Goal: Book appointment/travel/reservation

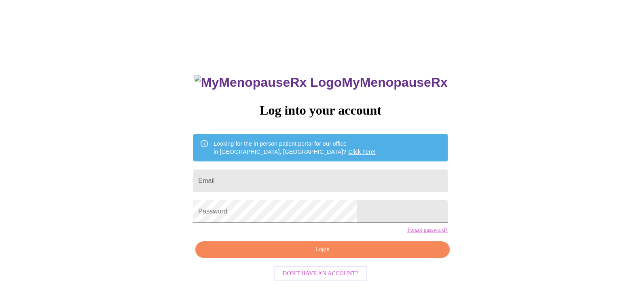
scroll to position [8, 0]
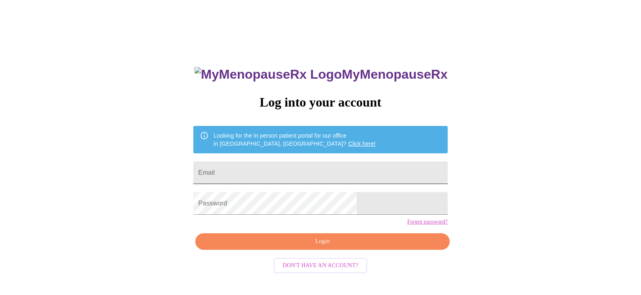
click at [271, 169] on input "Email" at bounding box center [320, 173] width 254 height 23
type input "[EMAIL_ADDRESS][DOMAIN_NAME]"
click at [323, 247] on span "Login" at bounding box center [322, 242] width 235 height 10
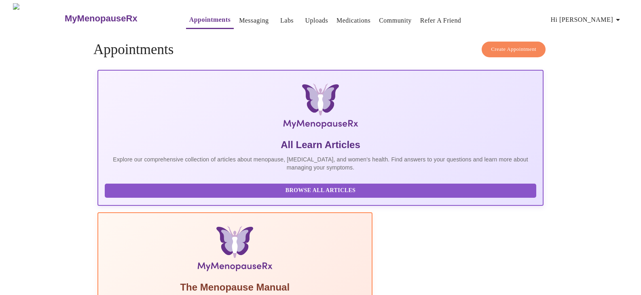
click at [508, 42] on button "Create Appointment" at bounding box center [513, 50] width 64 height 16
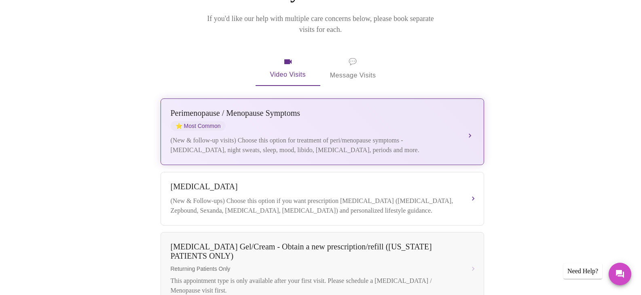
click at [347, 112] on div "[MEDICAL_DATA] / Menopause Symptoms ⭐ Most Common" at bounding box center [314, 120] width 287 height 22
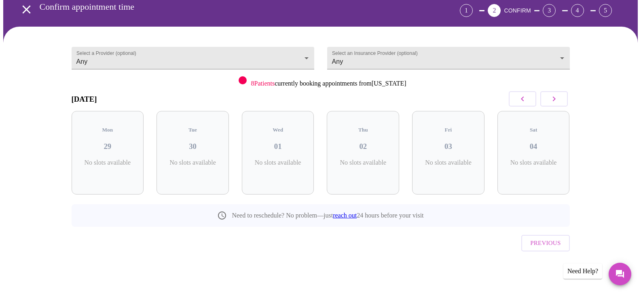
scroll to position [22, 0]
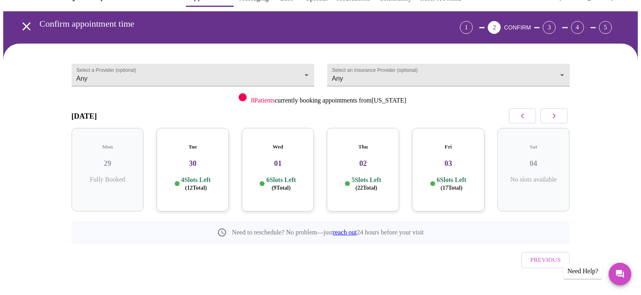
click at [203, 161] on div "Tue 30 4 Slots Left ( 12 Total)" at bounding box center [192, 170] width 72 height 84
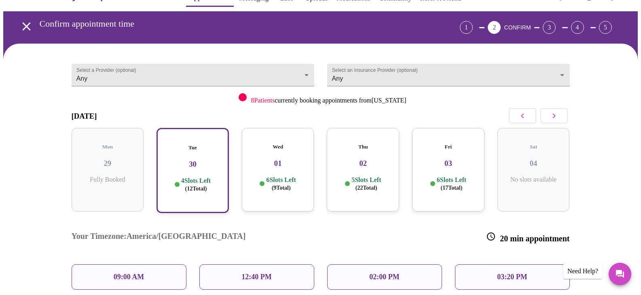
scroll to position [88, 0]
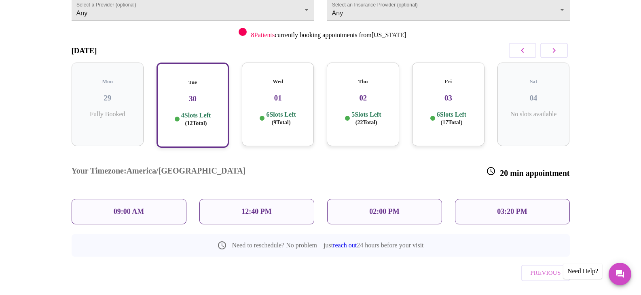
click at [379, 208] on p "02:00 PM" at bounding box center [384, 212] width 30 height 8
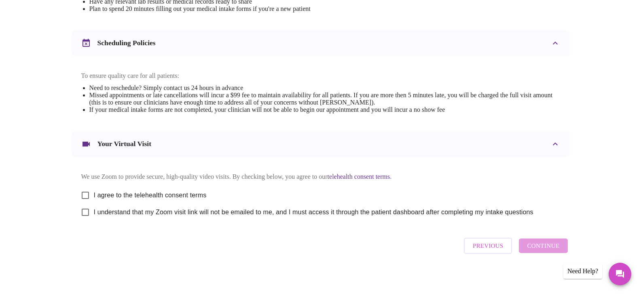
scroll to position [291, 0]
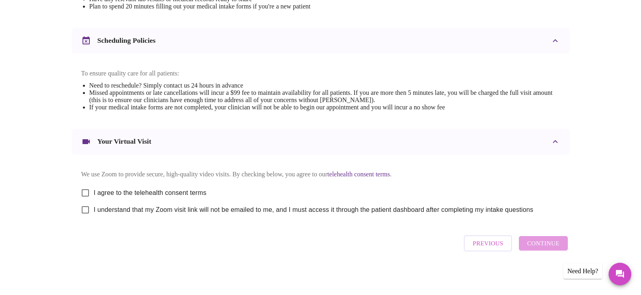
click at [85, 188] on input "I agree to the telehealth consent terms" at bounding box center [85, 193] width 17 height 17
checkbox input "true"
click at [87, 207] on input "I understand that my Zoom visit link will not be emailed to me, and I must acce…" at bounding box center [85, 210] width 17 height 17
checkbox input "true"
click at [536, 243] on span "Continue" at bounding box center [543, 243] width 32 height 11
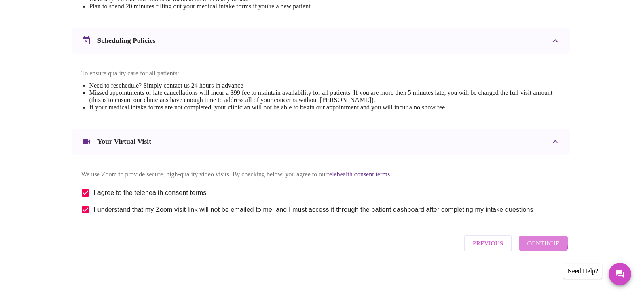
scroll to position [49, 0]
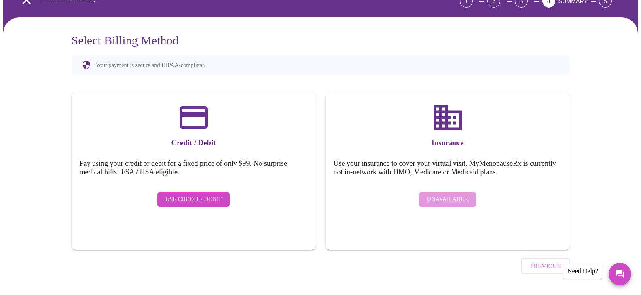
click at [194, 195] on span "Use Credit / Debit" at bounding box center [193, 200] width 57 height 10
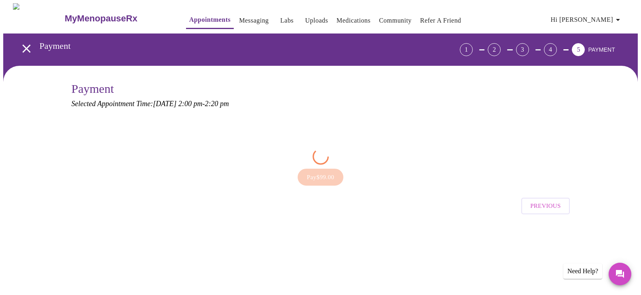
scroll to position [0, 0]
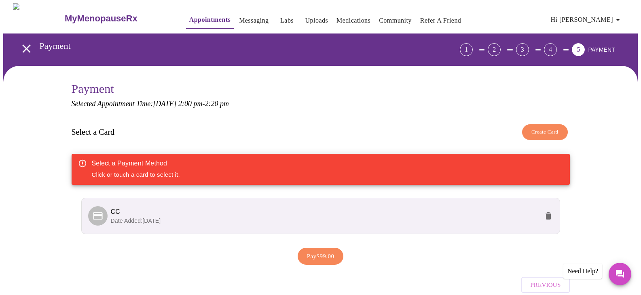
click at [152, 218] on span "Date Added: [DATE]" at bounding box center [136, 221] width 50 height 6
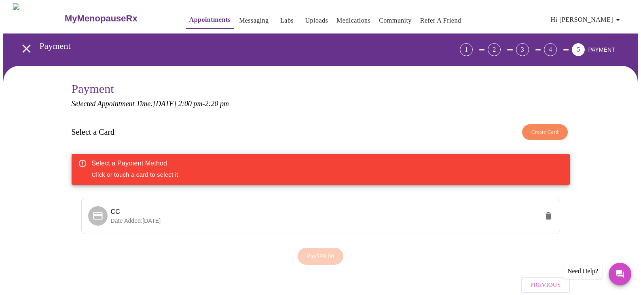
scroll to position [38, 0]
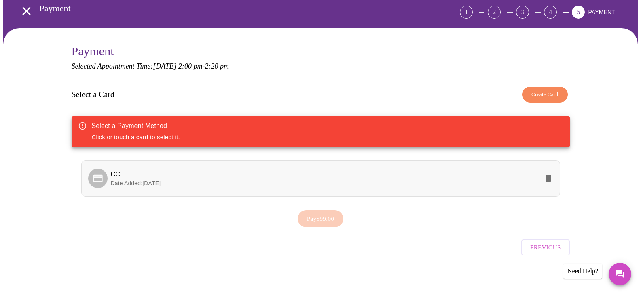
click at [97, 177] on icon at bounding box center [97, 179] width 9 height 8
click at [334, 217] on span "Pay $99.00" at bounding box center [320, 219] width 27 height 11
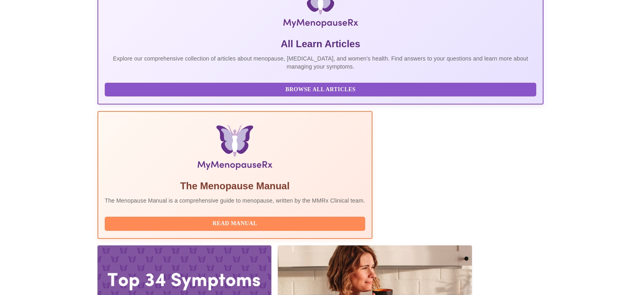
scroll to position [148, 0]
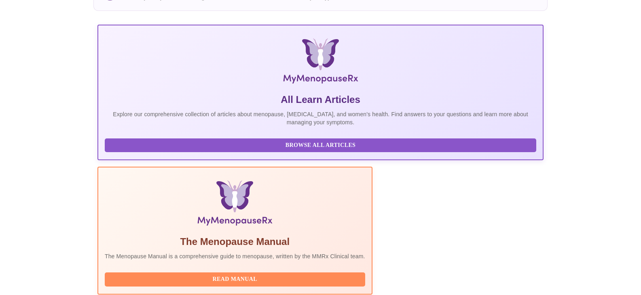
scroll to position [91, 0]
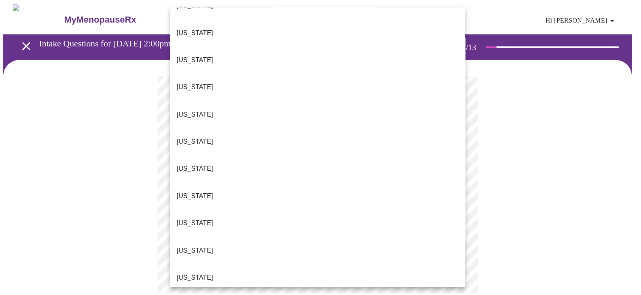
scroll to position [74, 0]
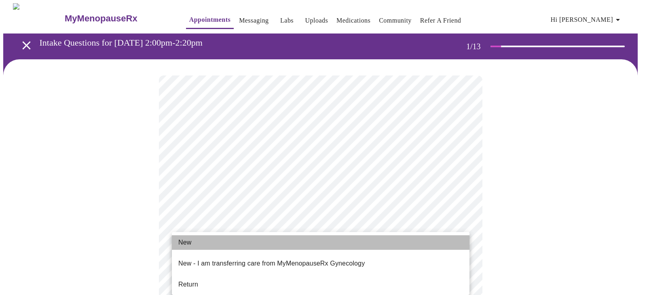
click at [205, 241] on li "New" at bounding box center [320, 243] width 297 height 15
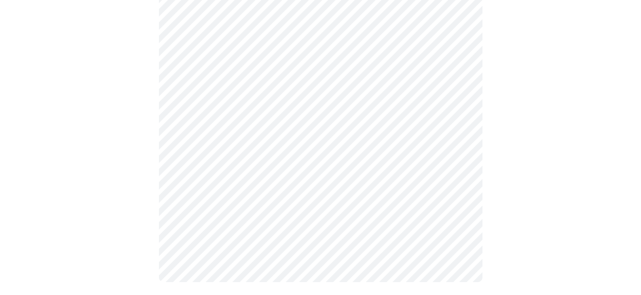
scroll to position [0, 0]
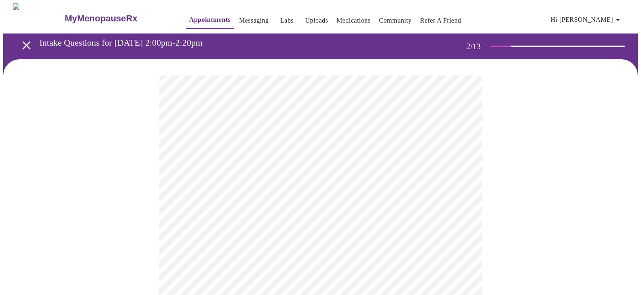
click at [387, 169] on body "MyMenopauseRx Appointments Messaging Labs Uploads Medications Community Refer a…" at bounding box center [320, 246] width 634 height 486
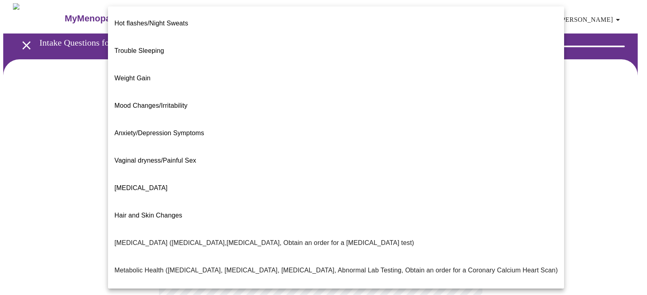
click at [256, 23] on li "Hot flashes/Night Sweats" at bounding box center [336, 23] width 456 height 27
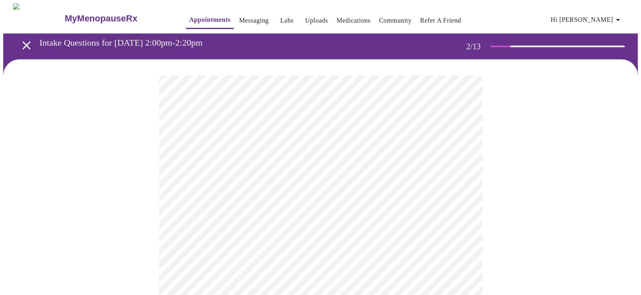
scroll to position [99, 0]
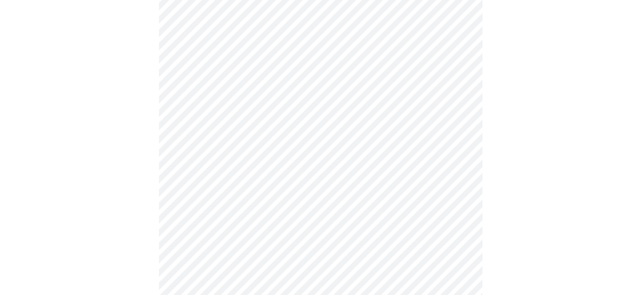
click at [440, 149] on body "MyMenopauseRx Appointments Messaging Labs Uploads Medications Community Refer a…" at bounding box center [320, 144] width 634 height 481
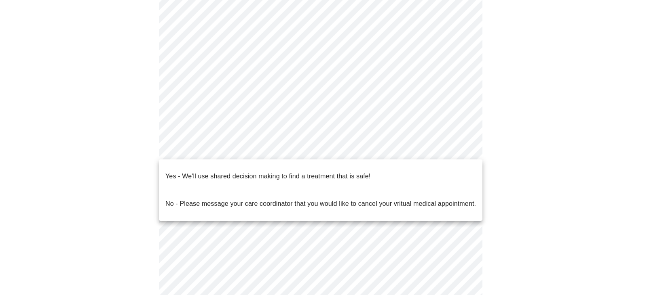
click at [270, 172] on p "Yes - We'll use shared decision making to find a treatment that is safe!" at bounding box center [267, 177] width 205 height 10
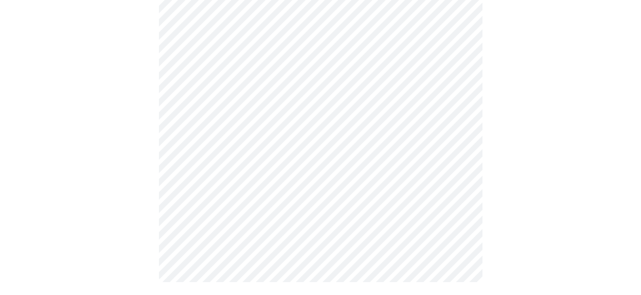
scroll to position [0, 0]
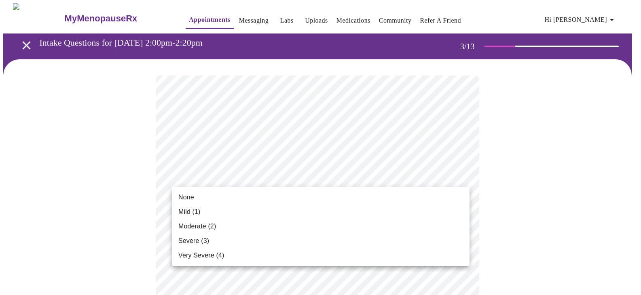
click at [249, 238] on li "Severe (3)" at bounding box center [320, 241] width 297 height 15
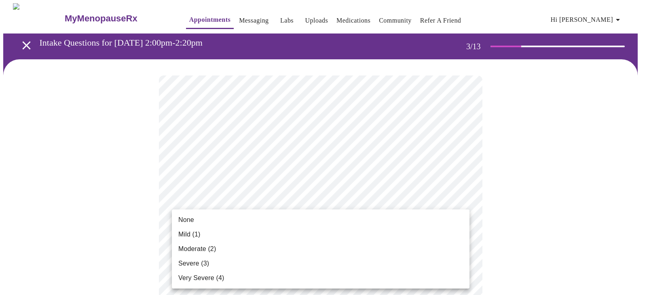
click at [241, 231] on li "Mild (1)" at bounding box center [320, 235] width 297 height 15
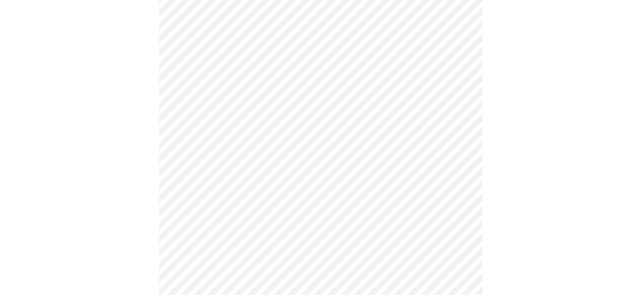
scroll to position [120, 0]
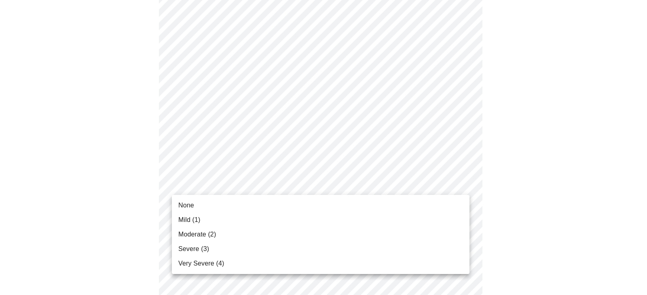
click at [202, 242] on li "Moderate (2)" at bounding box center [320, 235] width 297 height 15
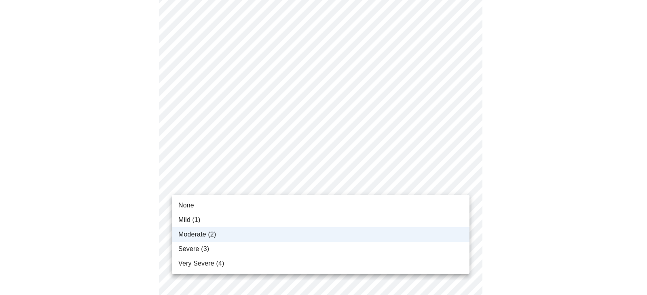
click at [194, 250] on span "Severe (3)" at bounding box center [193, 250] width 31 height 10
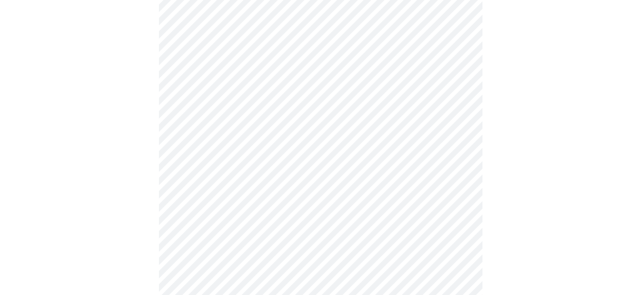
scroll to position [205, 0]
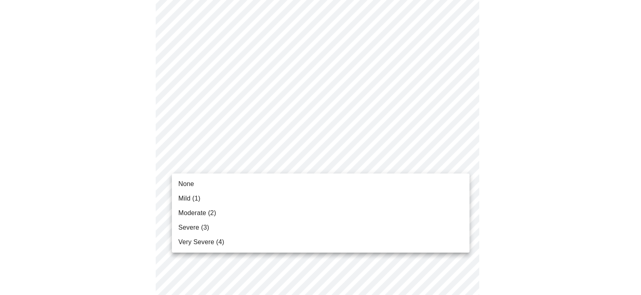
click at [217, 209] on li "Moderate (2)" at bounding box center [320, 213] width 297 height 15
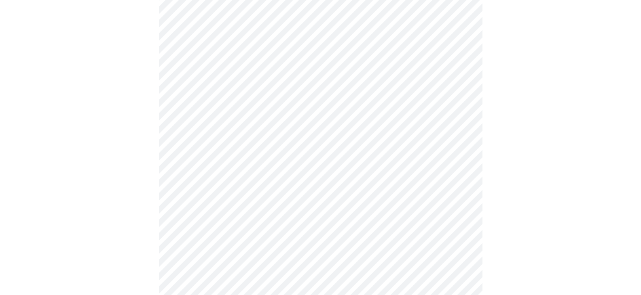
scroll to position [230, 0]
click at [223, 195] on body "MyMenopauseRx Appointments Messaging Labs Uploads Medications Community Refer a…" at bounding box center [323, 288] width 640 height 1030
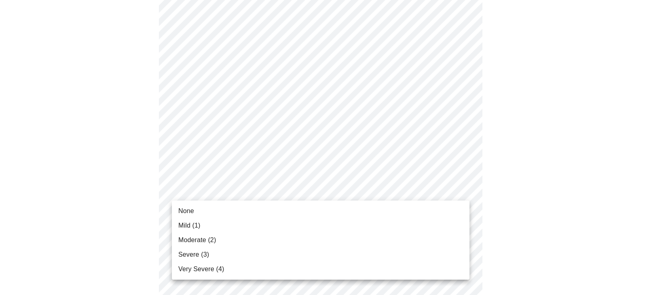
click at [192, 257] on span "Severe (3)" at bounding box center [193, 255] width 31 height 10
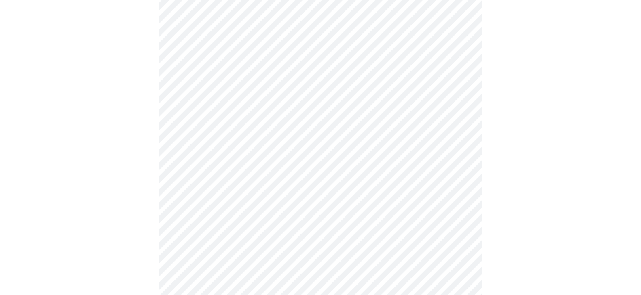
scroll to position [260, 0]
click at [243, 214] on body "MyMenopauseRx Appointments Messaging Labs Uploads Medications Community Refer a…" at bounding box center [320, 252] width 634 height 1019
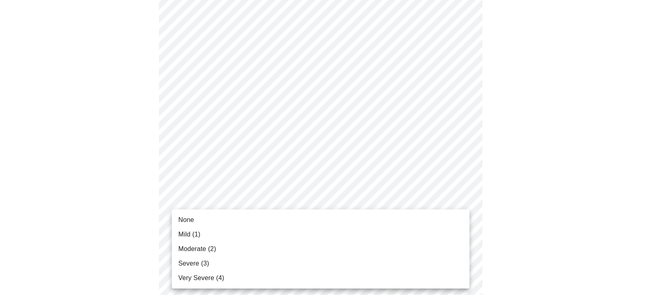
click at [210, 247] on span "Moderate (2)" at bounding box center [197, 250] width 38 height 10
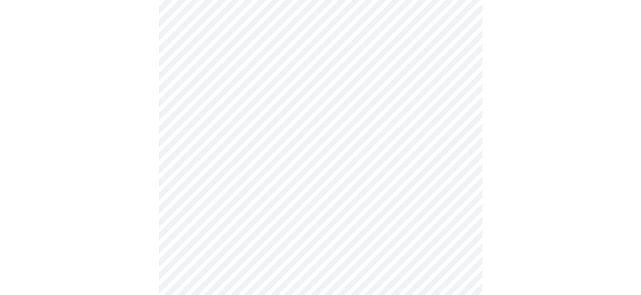
scroll to position [363, 0]
click at [250, 174] on body "MyMenopauseRx Appointments Messaging Labs Uploads Medications Community Refer a…" at bounding box center [320, 143] width 634 height 1007
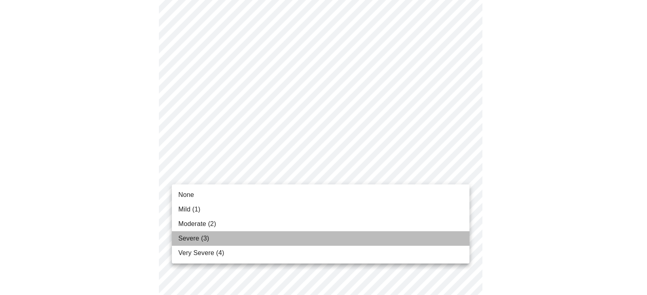
click at [198, 243] on span "Severe (3)" at bounding box center [193, 239] width 31 height 10
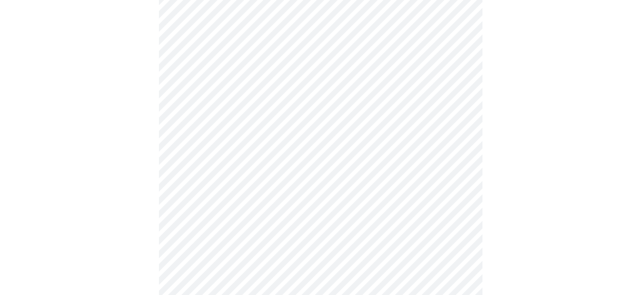
scroll to position [425, 0]
click at [225, 175] on body "MyMenopauseRx Appointments Messaging Labs Uploads Medications Community Refer a…" at bounding box center [320, 76] width 634 height 996
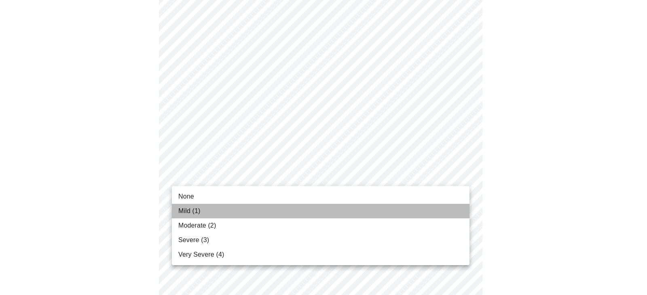
click at [195, 209] on span "Mild (1)" at bounding box center [189, 212] width 22 height 10
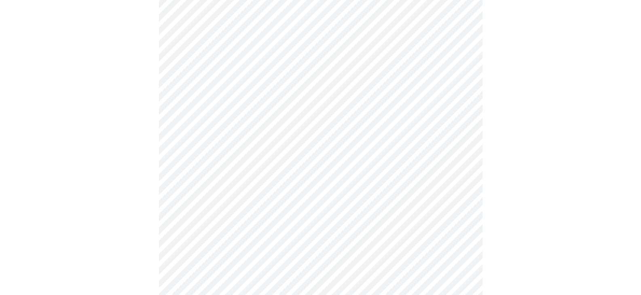
scroll to position [489, 0]
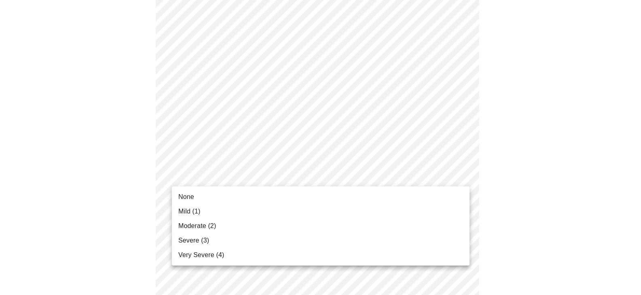
click at [212, 181] on body "MyMenopauseRx Appointments Messaging Labs Uploads Medications Community Refer a…" at bounding box center [320, 7] width 634 height 985
click at [190, 213] on span "Mild (1)" at bounding box center [189, 212] width 22 height 10
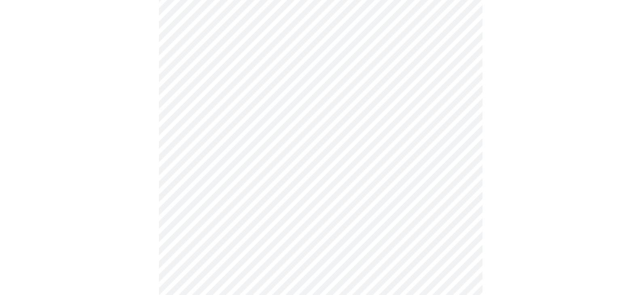
scroll to position [561, 0]
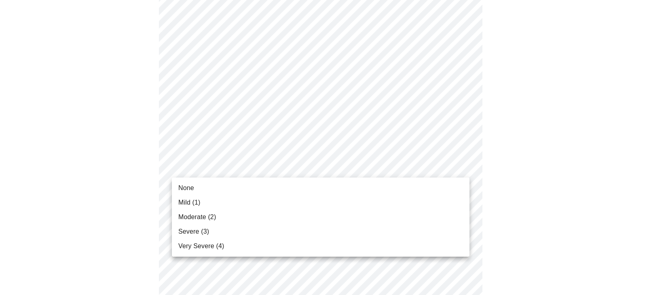
click at [194, 217] on span "Moderate (2)" at bounding box center [197, 218] width 38 height 10
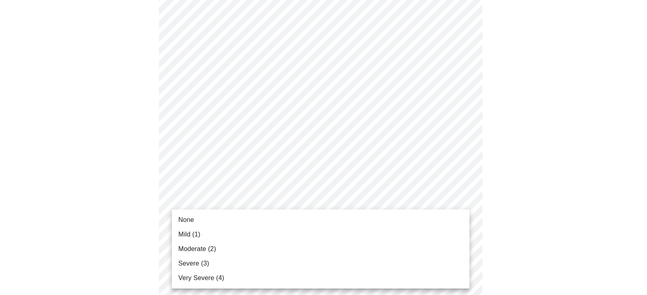
click at [200, 263] on span "Severe (3)" at bounding box center [193, 264] width 31 height 10
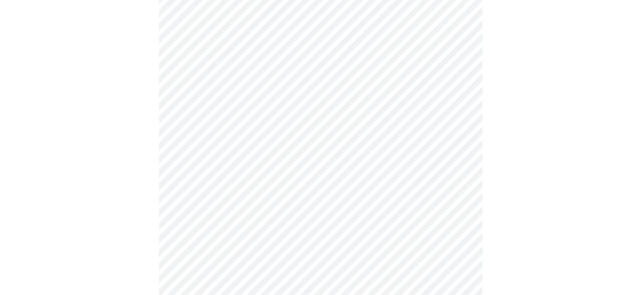
scroll to position [240, 0]
click at [379, 254] on body "MyMenopauseRx Appointments Messaging Labs Uploads Medications Community Refer a…" at bounding box center [323, 163] width 640 height 798
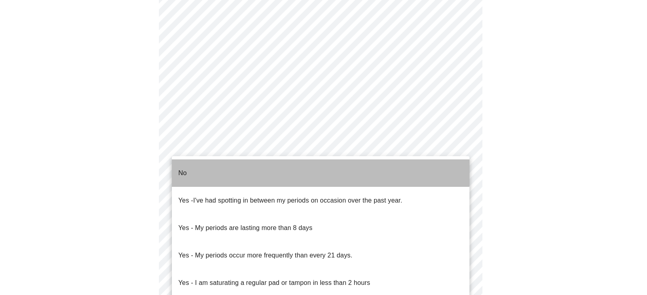
click at [228, 166] on li "No" at bounding box center [320, 173] width 297 height 27
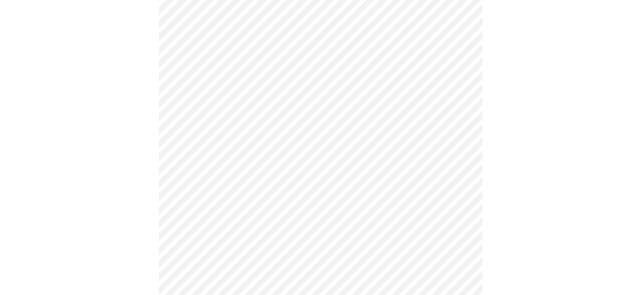
scroll to position [402, 0]
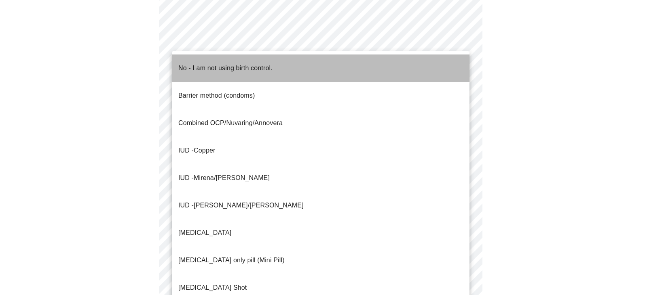
click at [236, 68] on span "No - I am not using birth control." at bounding box center [225, 68] width 94 height 23
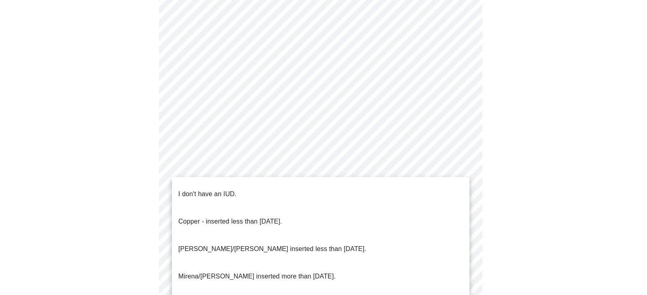
click at [216, 190] on p "I don't have an IUD." at bounding box center [207, 195] width 58 height 10
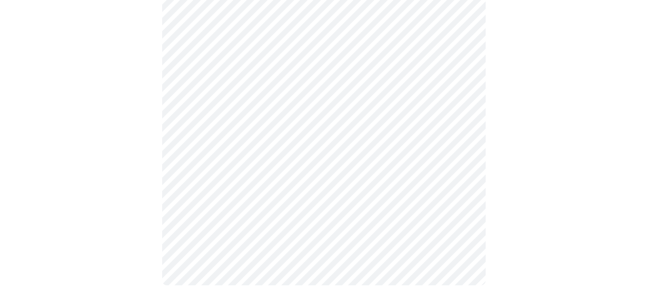
scroll to position [485, 0]
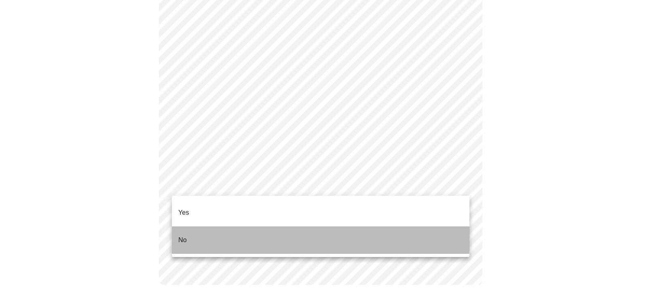
click at [180, 236] on p "No" at bounding box center [182, 241] width 8 height 10
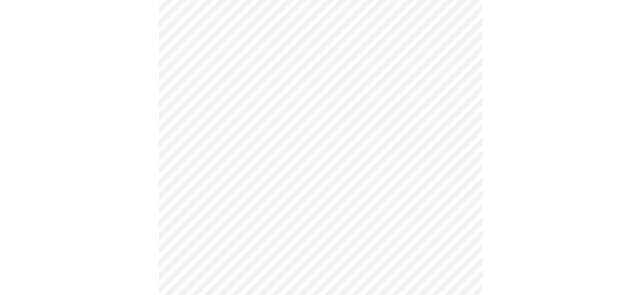
scroll to position [2097, 0]
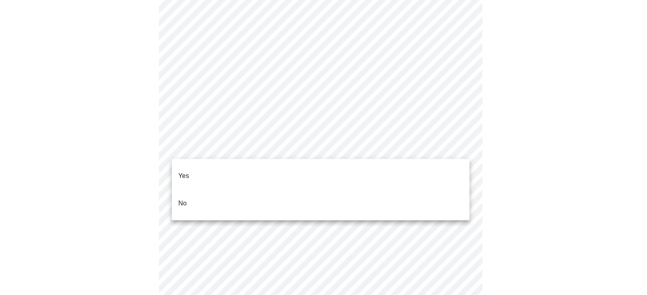
click at [188, 190] on li "No" at bounding box center [320, 203] width 297 height 27
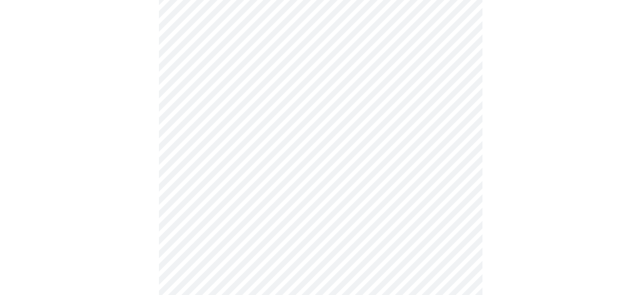
scroll to position [280, 0]
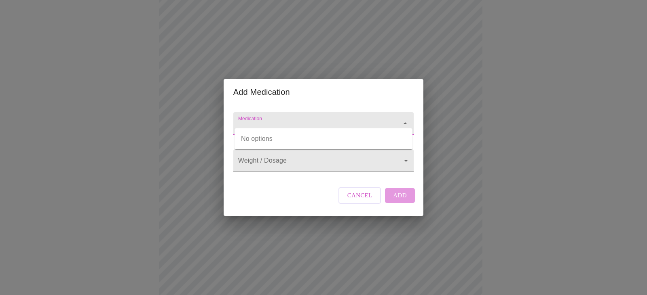
click at [283, 121] on input "Medication" at bounding box center [311, 127] width 151 height 15
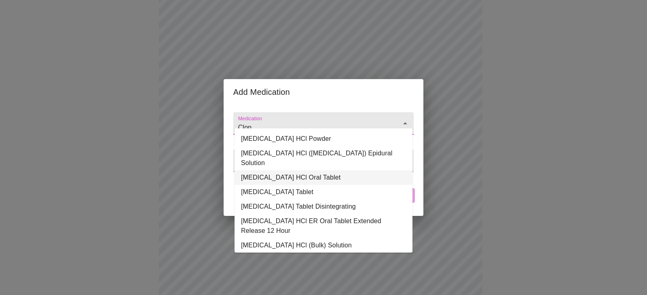
click at [295, 171] on li "[MEDICAL_DATA] HCl Oral Tablet" at bounding box center [323, 178] width 178 height 15
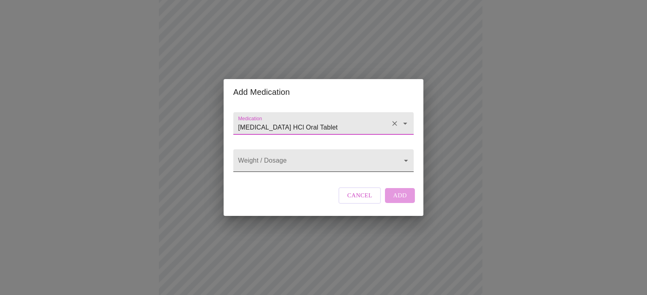
type input "[MEDICAL_DATA] HCl Oral Tablet"
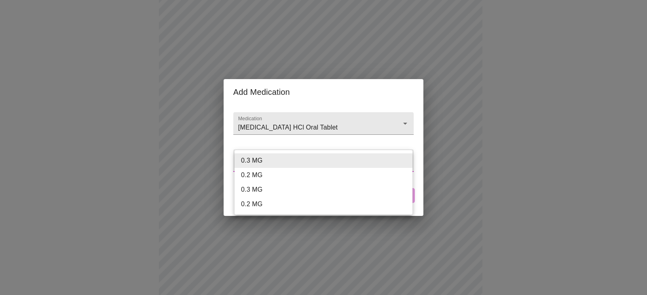
click at [295, 158] on body "MyMenopauseRx Appointments Messaging Labs Uploads Medications Community Refer a…" at bounding box center [323, 87] width 640 height 729
click at [256, 204] on li "0.2 MG" at bounding box center [323, 204] width 178 height 15
type input "0.2 MG"
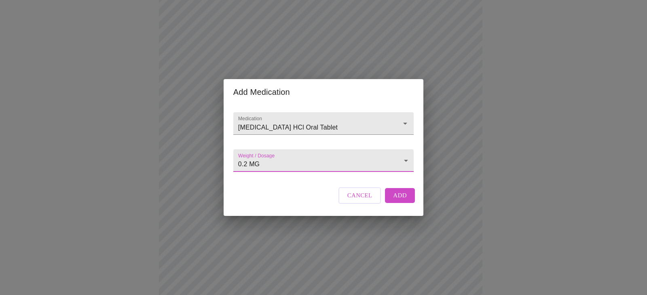
click at [395, 201] on span "Add" at bounding box center [400, 195] width 14 height 11
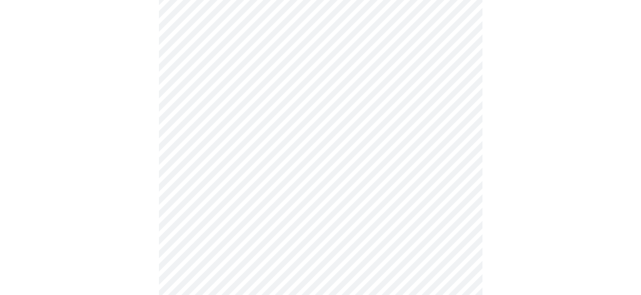
scroll to position [464, 0]
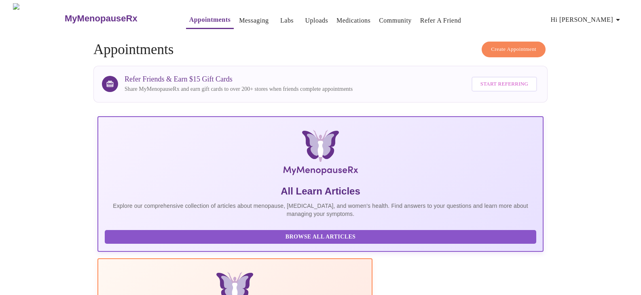
click at [138, 243] on span "Browse All Articles" at bounding box center [320, 237] width 415 height 10
click at [172, 157] on img at bounding box center [320, 154] width 297 height 49
click at [161, 249] on div "Browse All Articles" at bounding box center [320, 237] width 431 height 22
click at [145, 243] on span "Browse All Articles" at bounding box center [320, 237] width 415 height 10
